Goal: Task Accomplishment & Management: Manage account settings

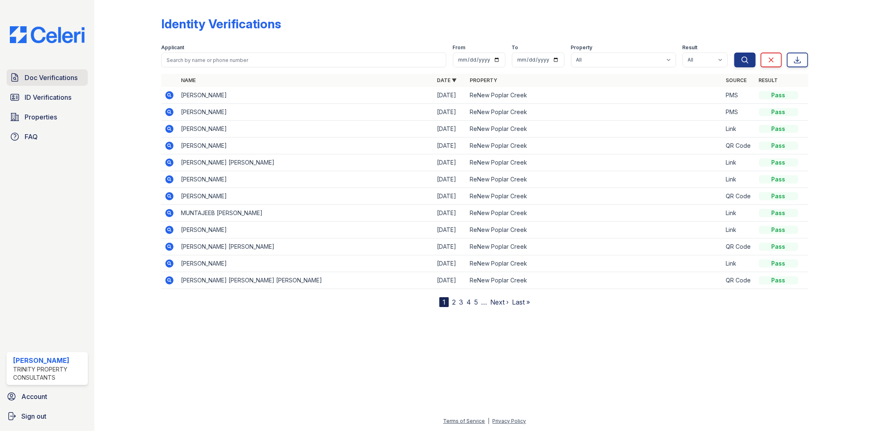
click at [41, 76] on span "Doc Verifications" at bounding box center [51, 78] width 53 height 10
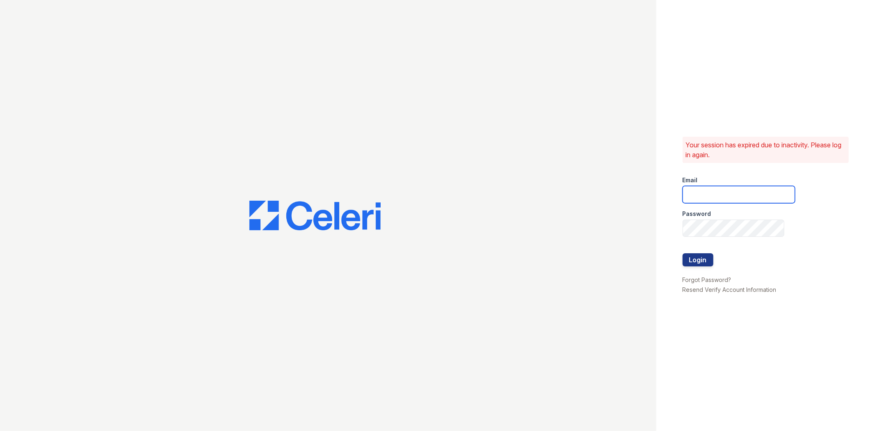
click at [699, 201] on input "email" at bounding box center [739, 194] width 112 height 17
type input "gmarchese@trinity-pm.com"
click at [683, 253] on button "Login" at bounding box center [698, 259] width 31 height 13
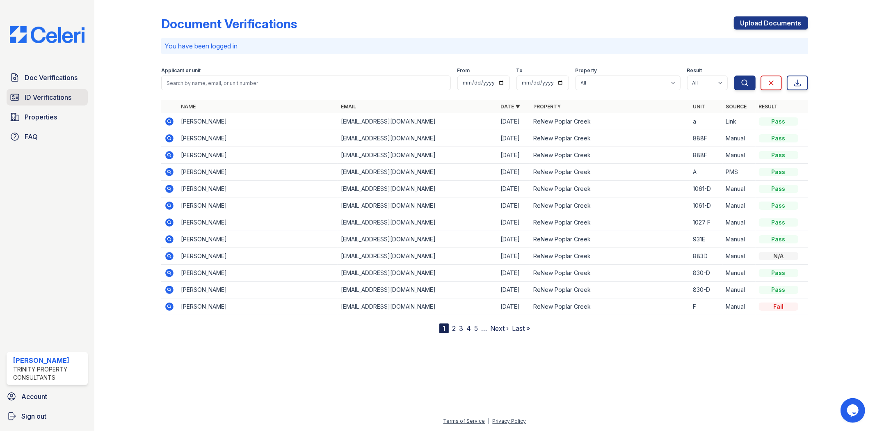
click at [55, 100] on span "ID Verifications" at bounding box center [48, 97] width 47 height 10
